Goal: Information Seeking & Learning: Learn about a topic

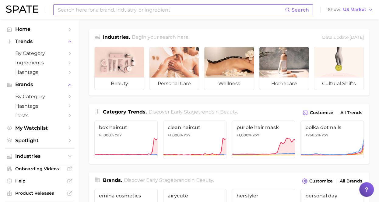
click at [188, 12] on input at bounding box center [171, 10] width 228 height 10
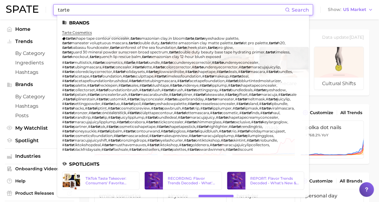
type input "tarte"
click at [87, 34] on link "tarte cosmetics" at bounding box center [77, 32] width 30 height 5
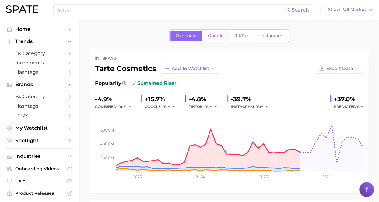
click at [219, 32] on link "Google" at bounding box center [216, 35] width 26 height 11
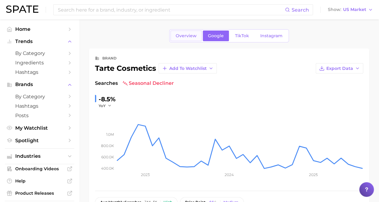
click at [181, 36] on span "Overview" at bounding box center [186, 35] width 21 height 5
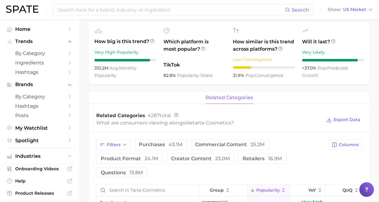
scroll to position [179, 0]
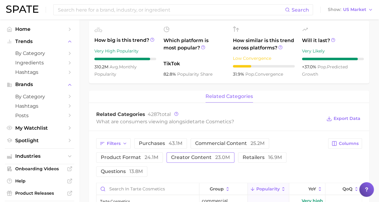
click at [212, 154] on button "creator content 23.0m" at bounding box center [201, 157] width 68 height 10
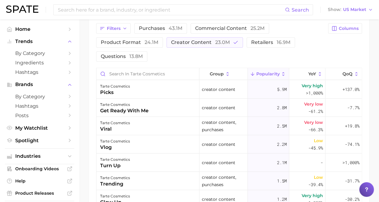
scroll to position [296, 0]
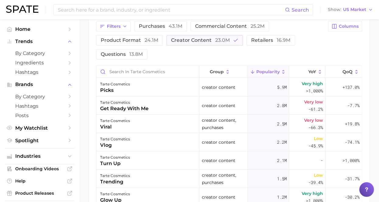
click at [367, 33] on div "Filters purchases 43.1m commercial content 25.2m product format 24.1m creator c…" at bounding box center [229, 144] width 281 height 261
click at [232, 7] on input at bounding box center [171, 10] width 228 height 10
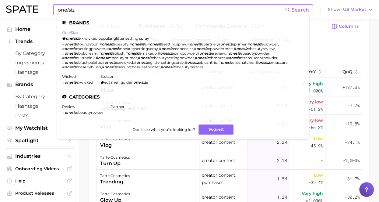
click at [73, 32] on link "one/size" at bounding box center [70, 32] width 16 height 5
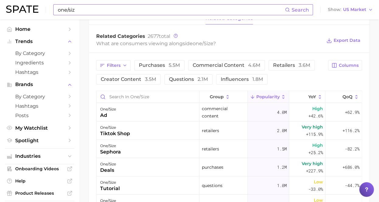
scroll to position [259, 0]
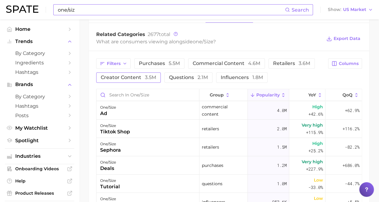
click at [151, 74] on span "3.5m" at bounding box center [150, 77] width 11 height 6
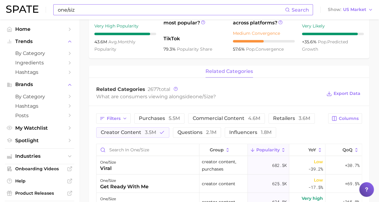
scroll to position [203, 0]
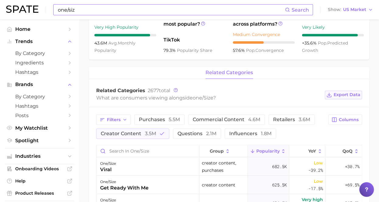
click at [354, 92] on span "Export Data" at bounding box center [347, 94] width 27 height 5
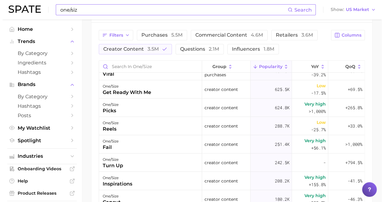
scroll to position [0, 0]
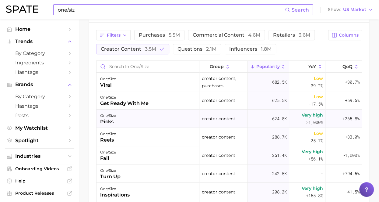
click at [108, 123] on div "picks" at bounding box center [108, 121] width 16 height 7
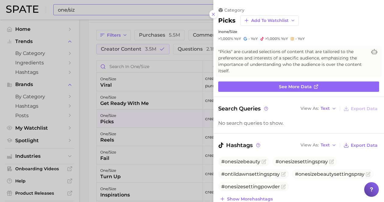
click at [351, 29] on div "in one/size" at bounding box center [298, 31] width 161 height 5
click at [213, 17] on button at bounding box center [213, 14] width 8 height 8
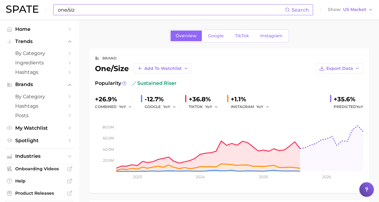
click at [177, 8] on input "one/siz" at bounding box center [171, 10] width 228 height 10
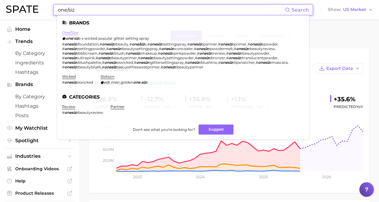
click at [70, 32] on link "one/size" at bounding box center [70, 32] width 16 height 5
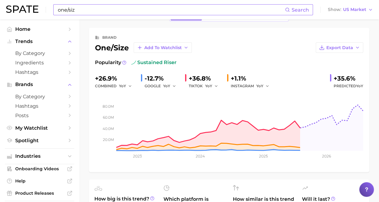
scroll to position [22, 0]
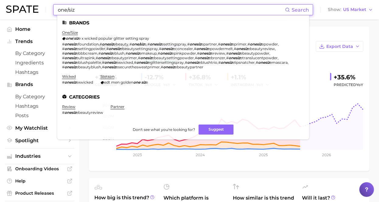
click at [74, 13] on input "one/siz" at bounding box center [171, 10] width 228 height 10
click at [68, 34] on link "one/size" at bounding box center [70, 32] width 16 height 5
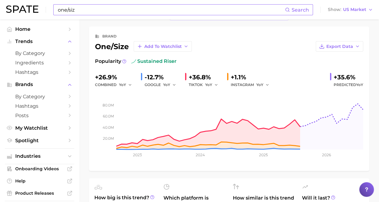
click at [80, 9] on input "one/siz" at bounding box center [171, 10] width 228 height 10
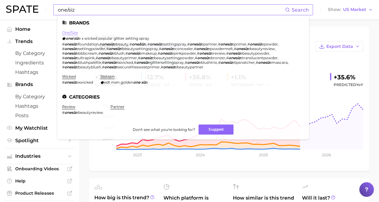
click at [74, 34] on link "one/size" at bounding box center [70, 32] width 16 height 5
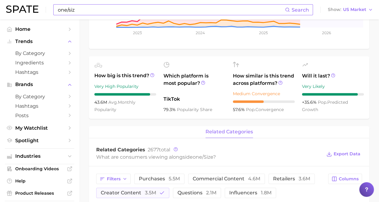
scroll to position [145, 0]
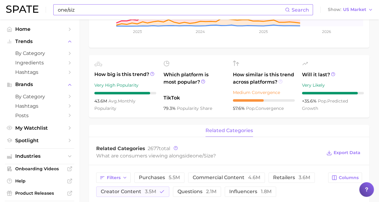
click at [281, 82] on icon at bounding box center [281, 81] width 4 height 4
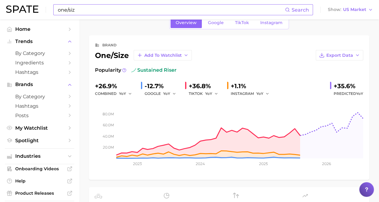
scroll to position [11, 0]
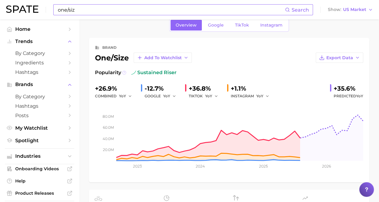
click at [125, 72] on icon at bounding box center [124, 72] width 4 height 4
click at [123, 71] on circle at bounding box center [124, 73] width 4 height 4
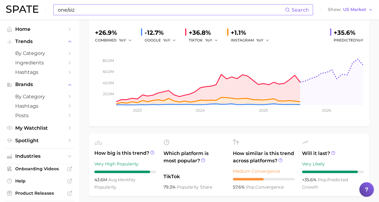
scroll to position [62, 0]
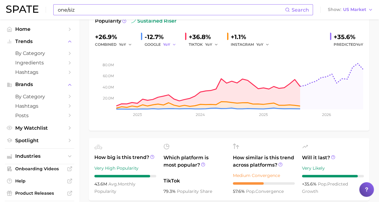
click at [175, 43] on icon "button" at bounding box center [174, 44] width 4 height 4
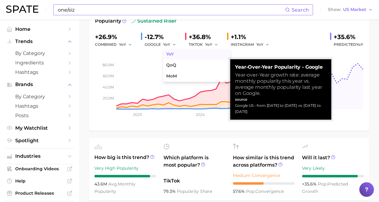
click at [174, 53] on span "YoY" at bounding box center [170, 53] width 8 height 5
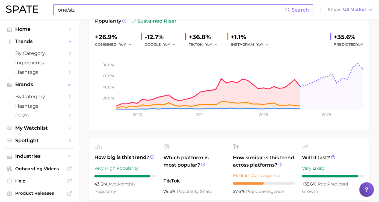
click at [139, 12] on input "one/siz" at bounding box center [171, 10] width 228 height 10
type input "o"
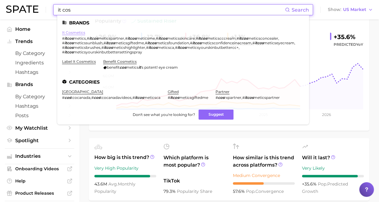
type input "it cos"
click at [73, 33] on link "it cosmetics" at bounding box center [73, 32] width 23 height 5
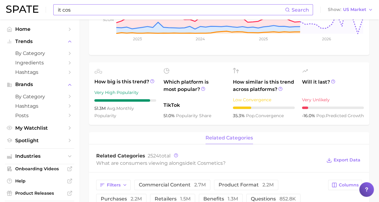
scroll to position [138, 0]
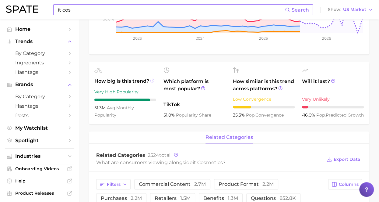
click at [151, 80] on icon at bounding box center [152, 80] width 4 height 4
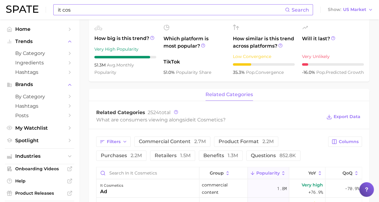
scroll to position [181, 0]
click at [151, 37] on icon at bounding box center [152, 38] width 4 height 4
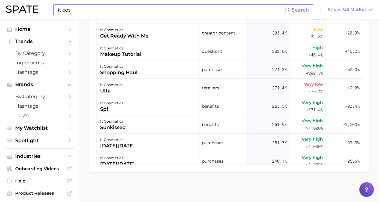
scroll to position [179, 0]
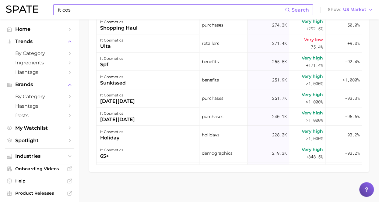
click at [3, 25] on nav "Home Trends by Category Ingredients Hashtags Brands by Category Hashtags Posts …" at bounding box center [39, 111] width 79 height 182
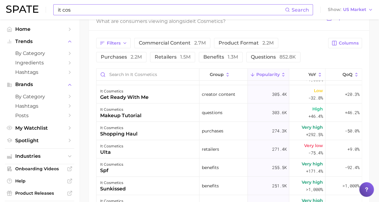
scroll to position [277, 0]
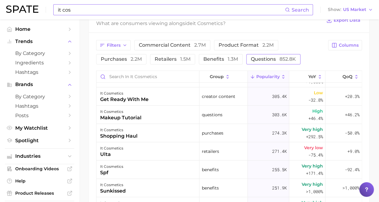
click at [251, 59] on span "questions 852.8k" at bounding box center [273, 59] width 45 height 5
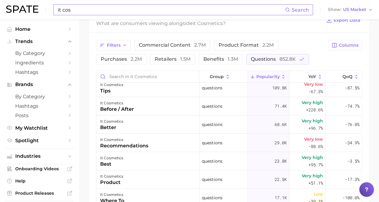
scroll to position [61, 0]
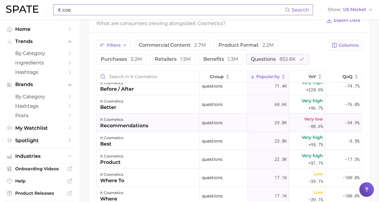
click at [304, 119] on span "Very low" at bounding box center [313, 118] width 19 height 7
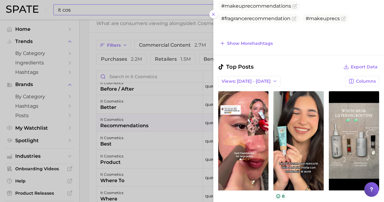
scroll to position [233, 0]
